Goal: Task Accomplishment & Management: Manage account settings

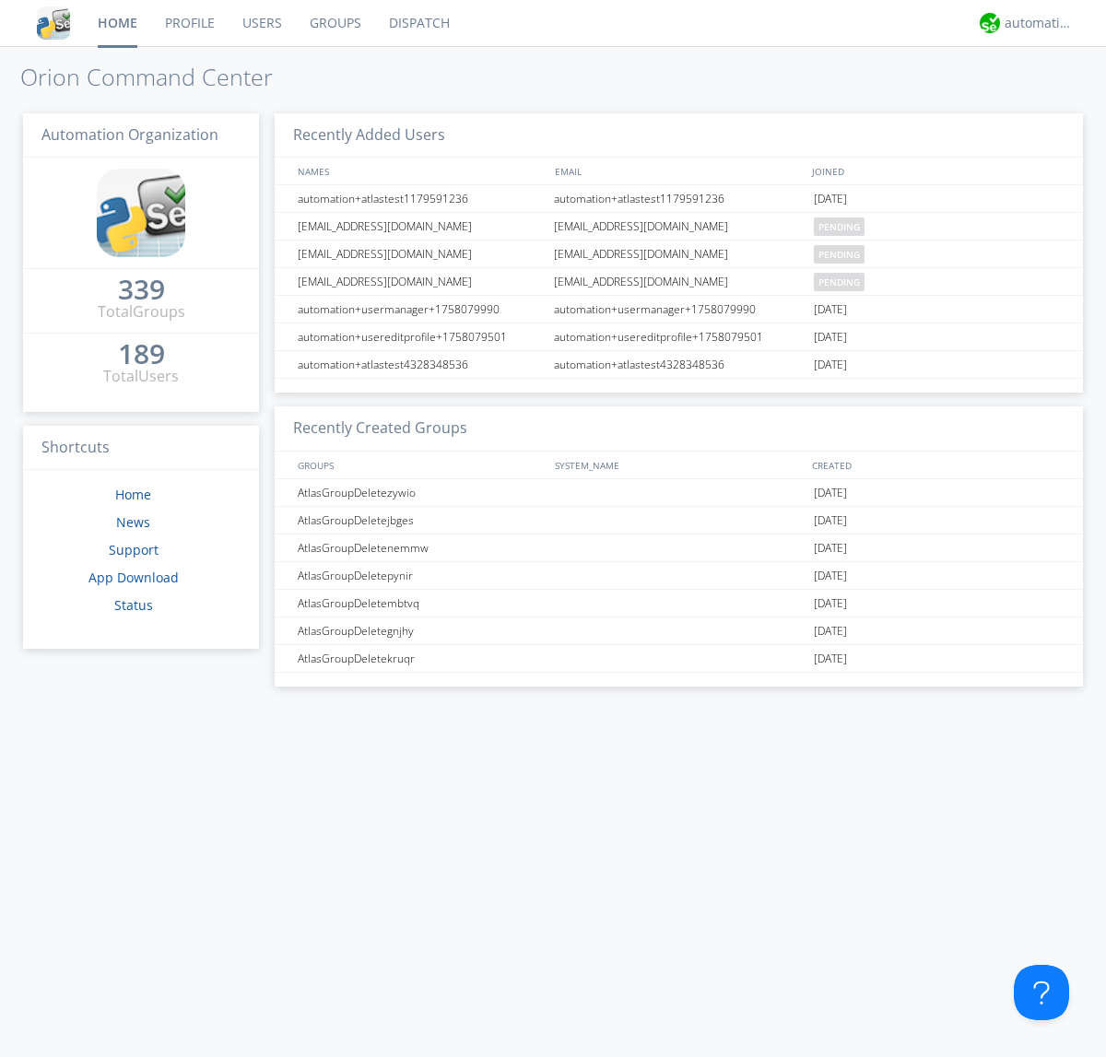
click at [261, 23] on link "Users" at bounding box center [262, 23] width 67 height 46
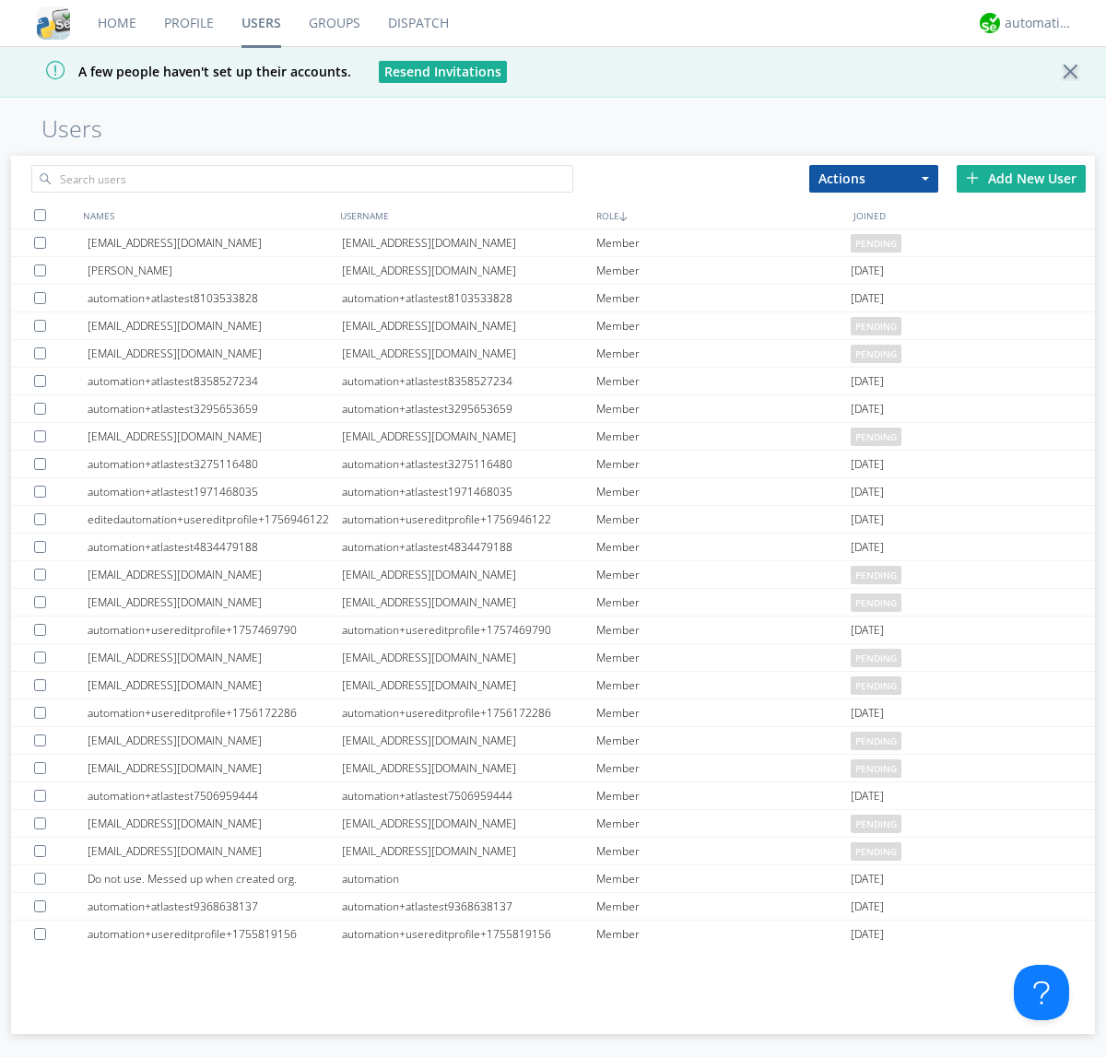
click at [1021, 178] on div "Add New User" at bounding box center [1021, 179] width 129 height 28
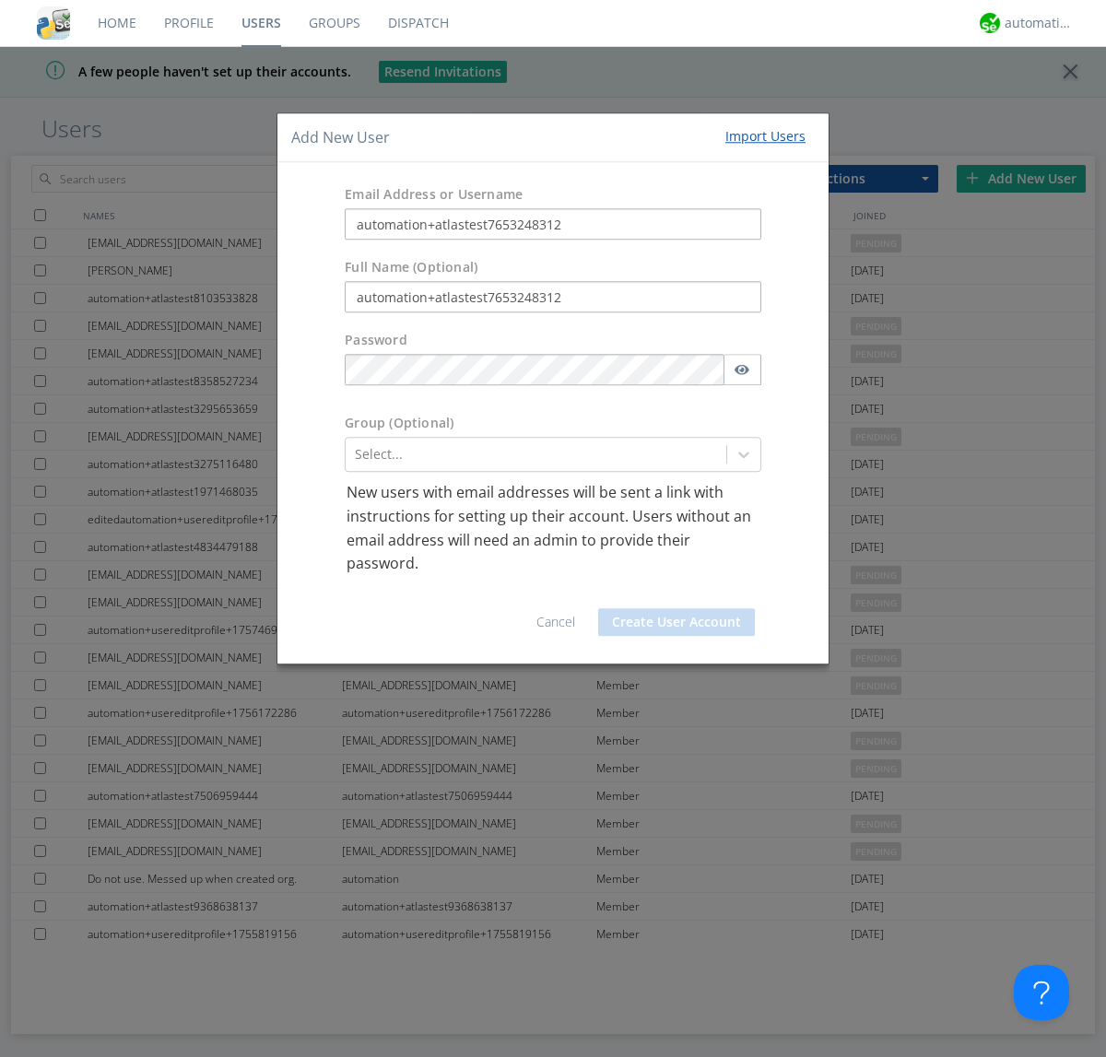
type input "automation+atlastest7653248312"
click at [677, 621] on button "Create User Account" at bounding box center [676, 622] width 157 height 28
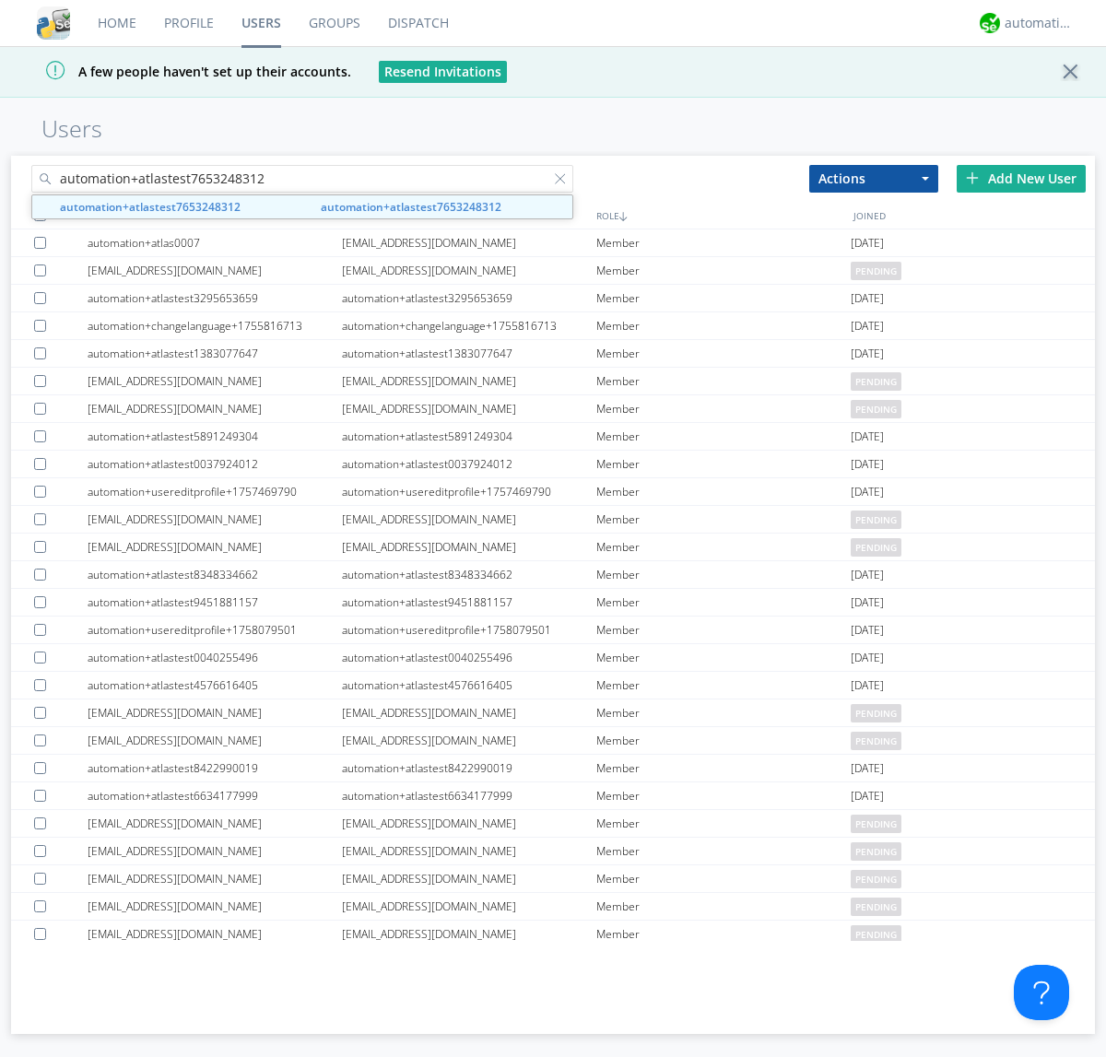
type input "automation+atlastest7653248312"
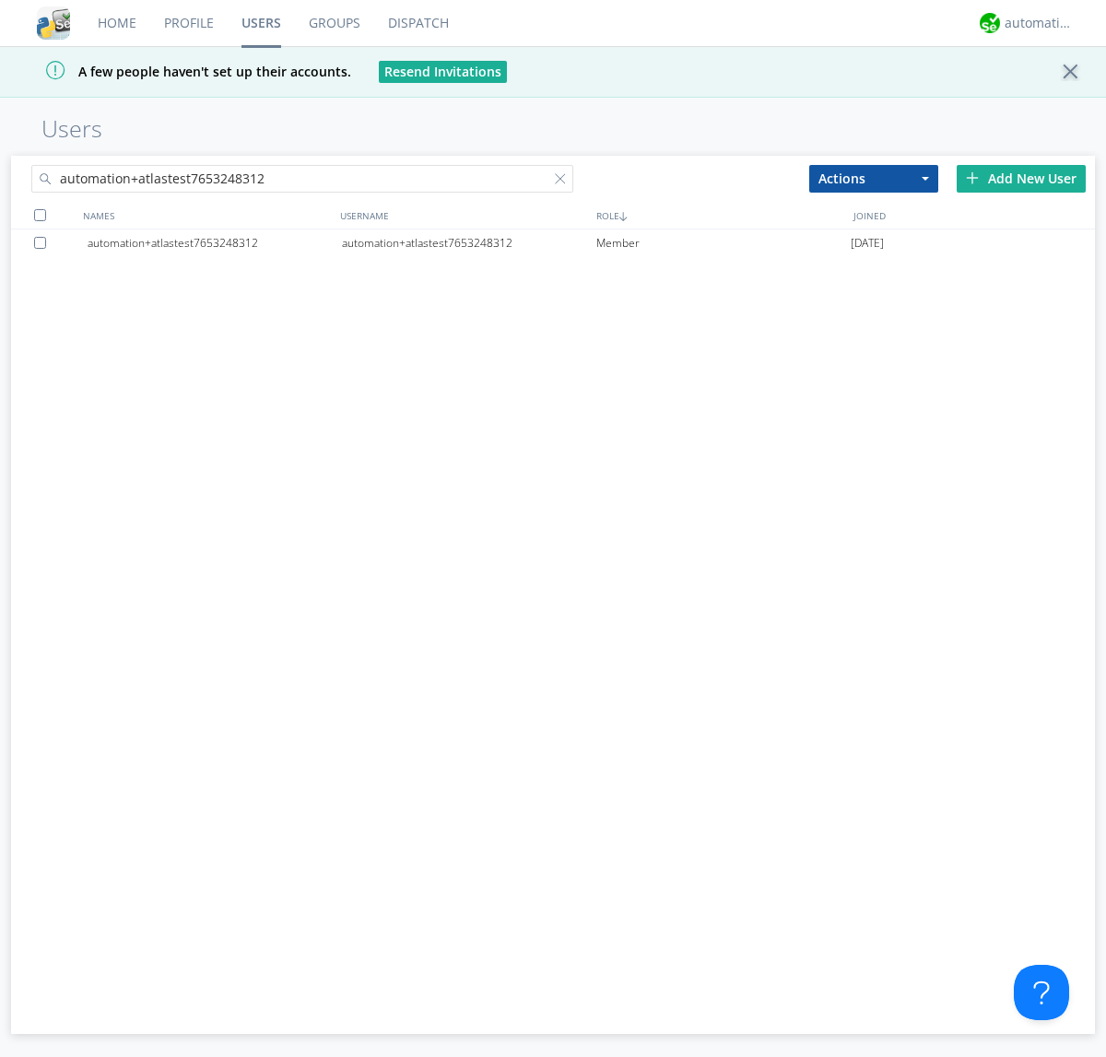
click at [43, 242] on div at bounding box center [43, 243] width 18 height 12
click at [874, 178] on button "Actions" at bounding box center [873, 179] width 129 height 28
click at [0, 0] on link "Edit Settings" at bounding box center [0, 0] width 0 height 0
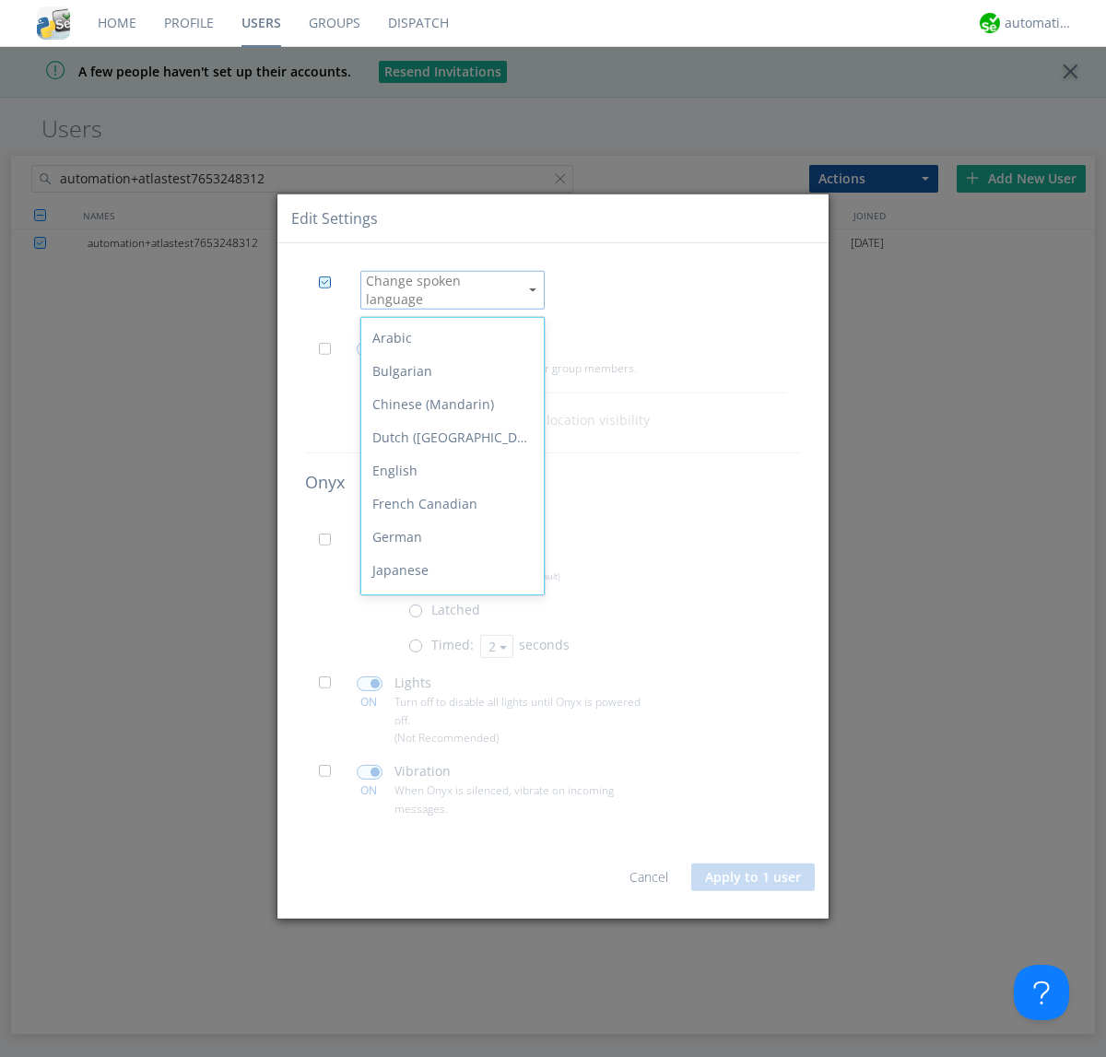
click at [448, 786] on div "Spanish" at bounding box center [452, 802] width 183 height 33
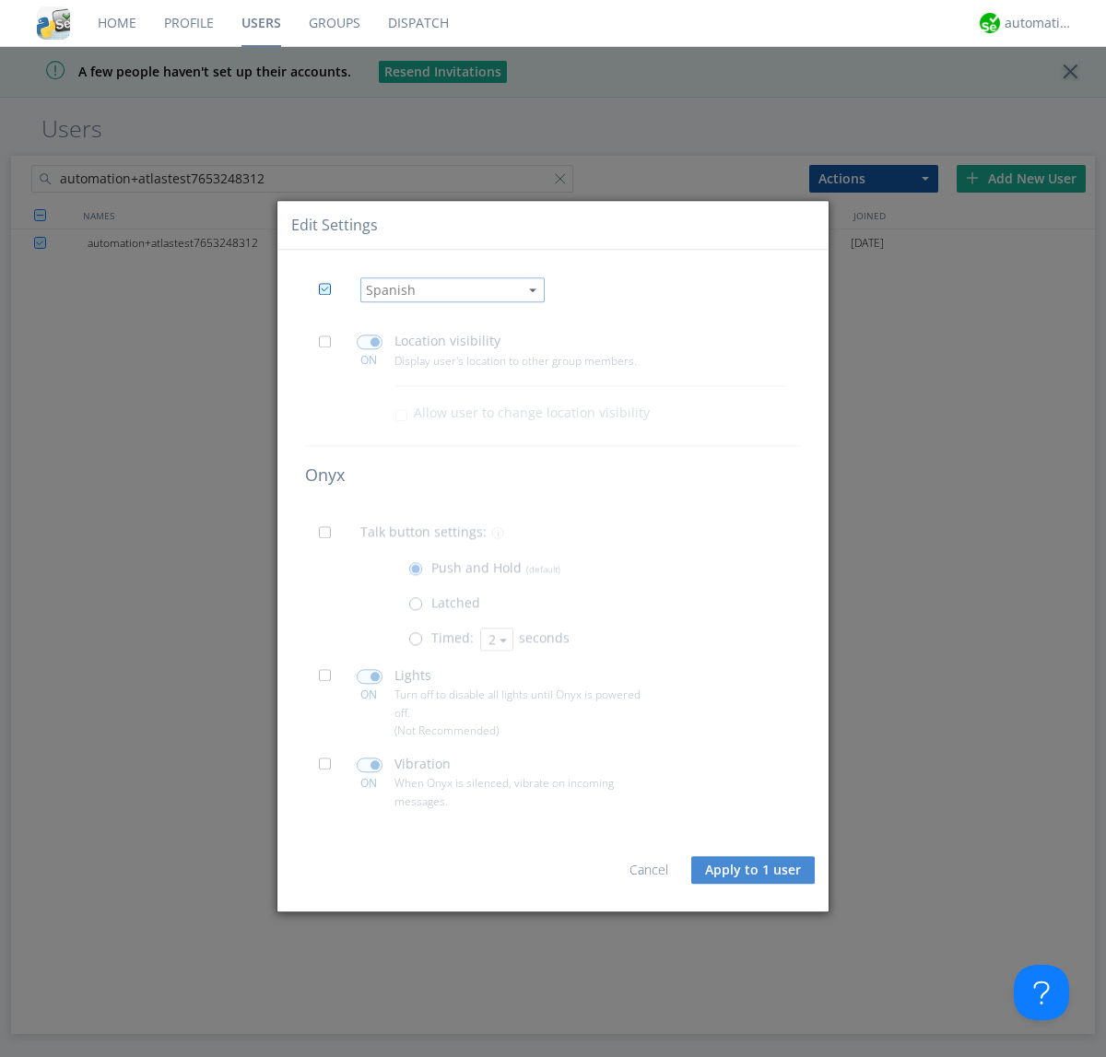
click at [754, 870] on button "Apply to 1 user" at bounding box center [753, 870] width 124 height 28
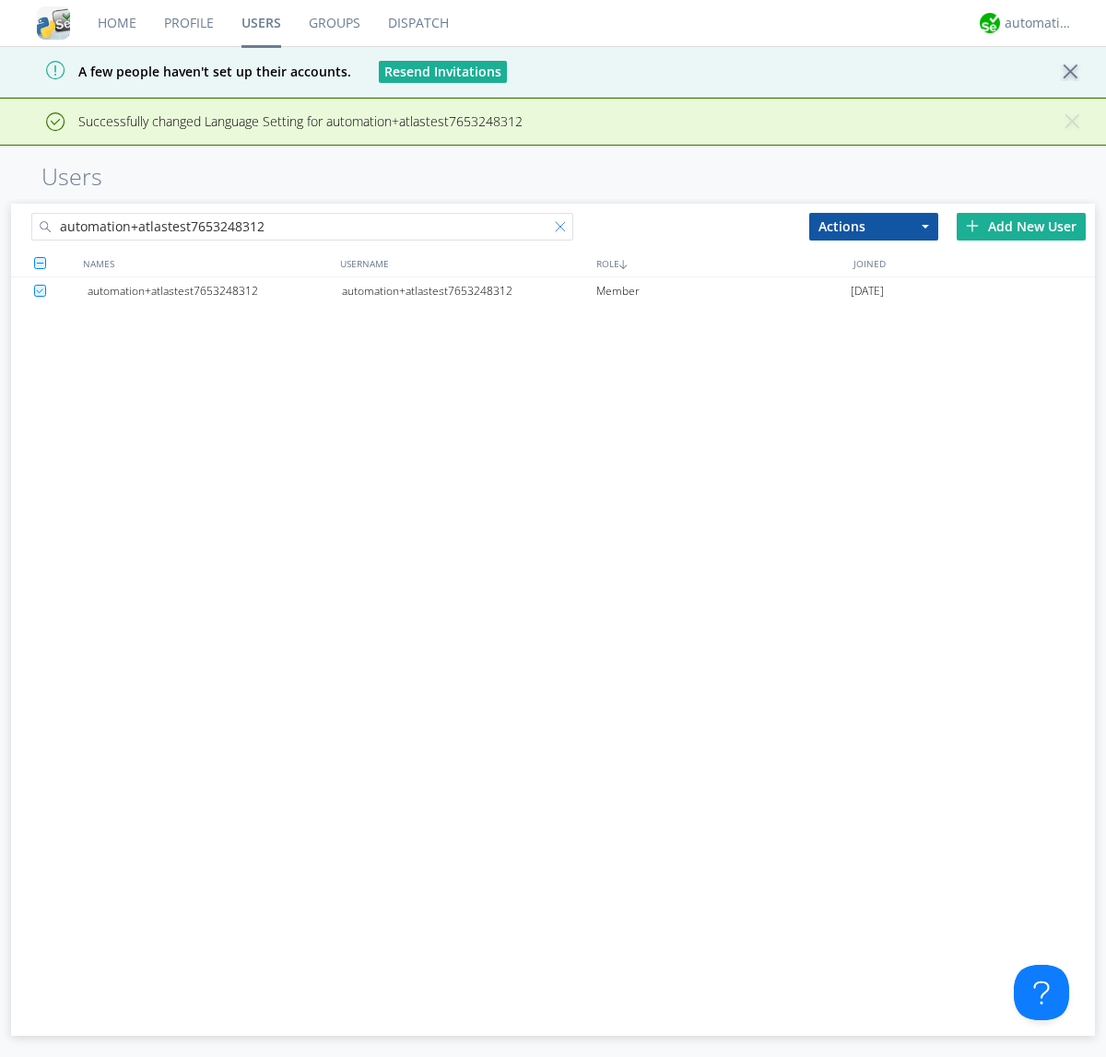
click at [564, 230] on div at bounding box center [564, 230] width 18 height 18
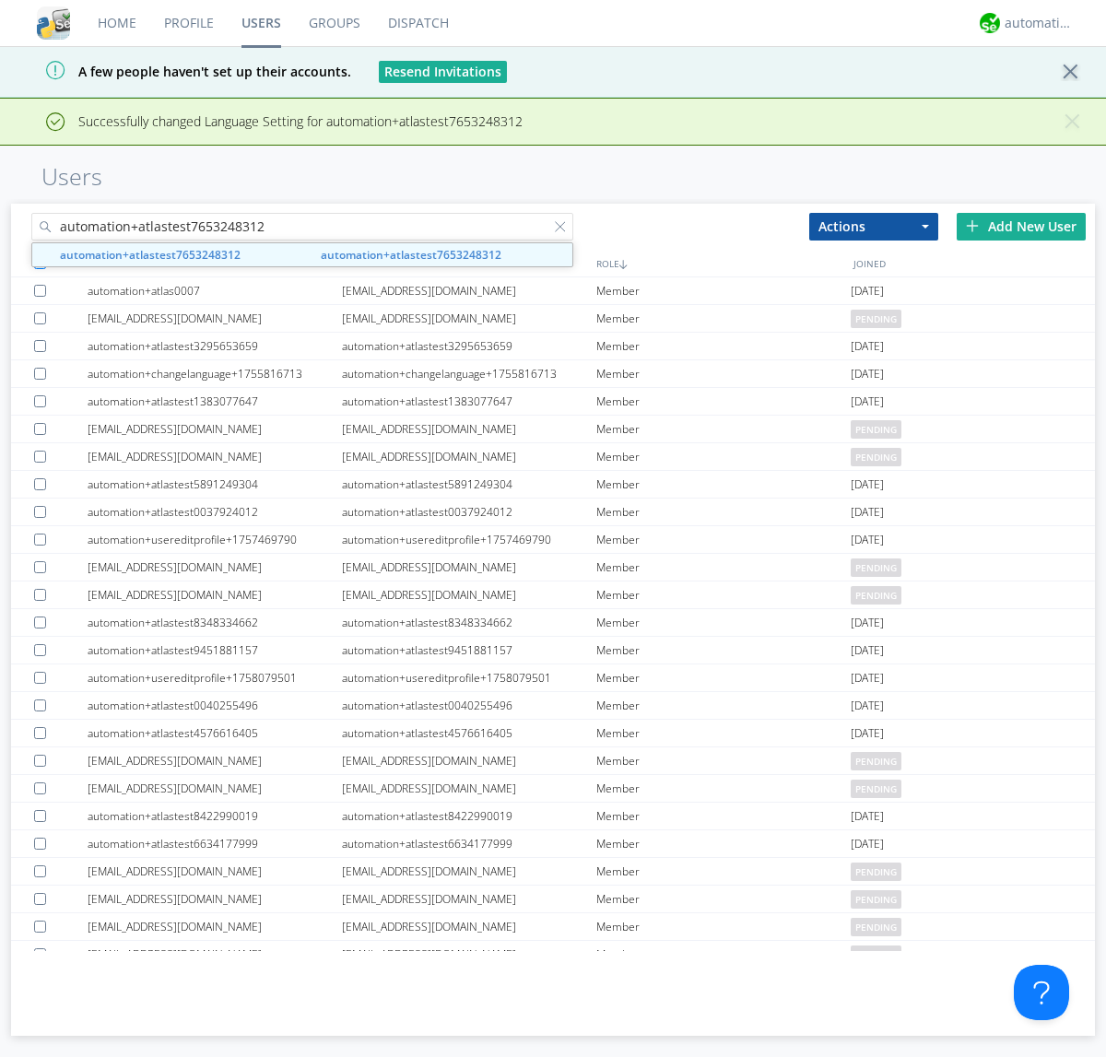
type input "automation+atlastest7653248312"
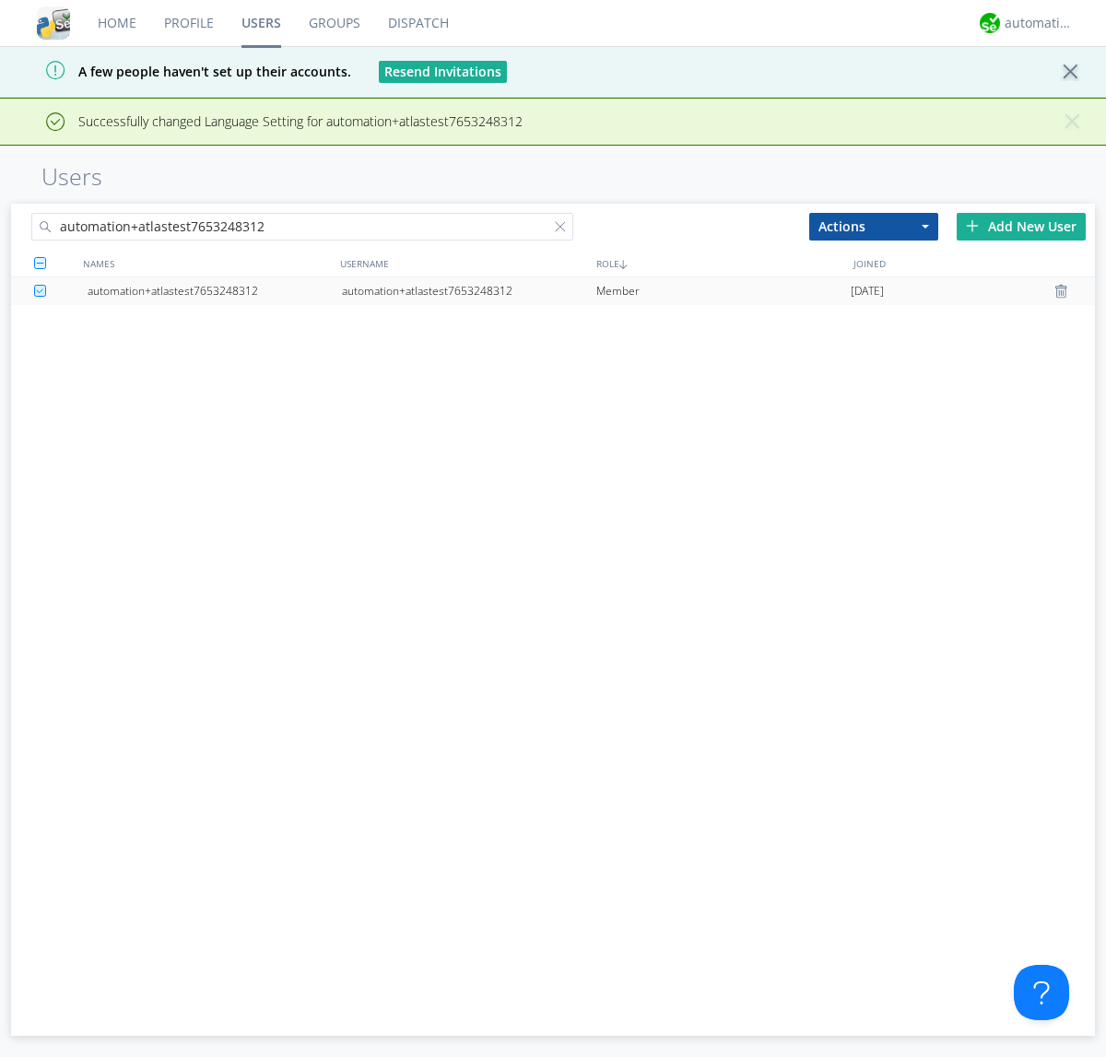
click at [468, 290] on div "automation+atlastest7653248312" at bounding box center [469, 291] width 254 height 28
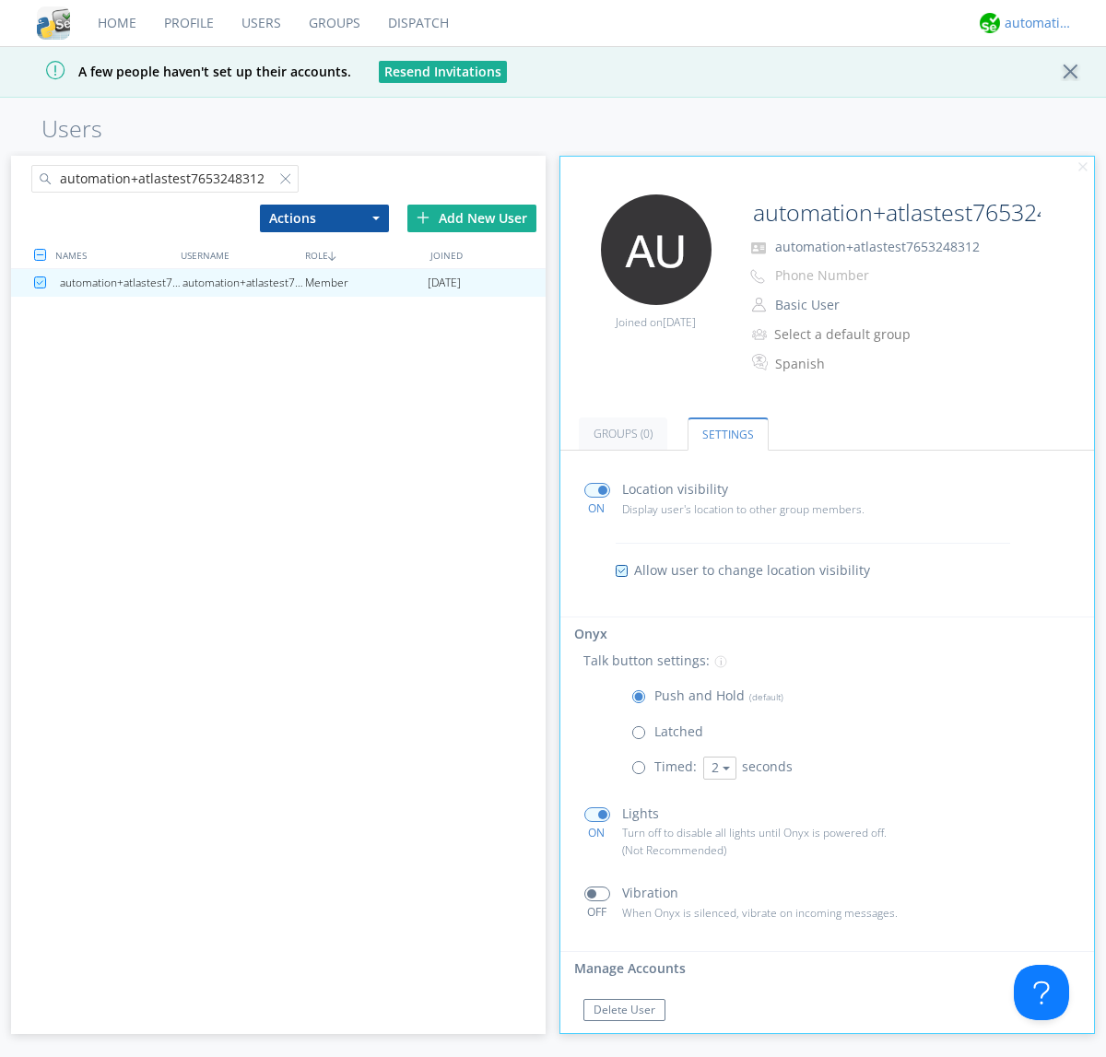
click at [1034, 23] on div "automation+atlas" at bounding box center [1039, 23] width 69 height 18
click at [1048, 97] on div "Log Out" at bounding box center [1048, 97] width 95 height 33
